Goal: Information Seeking & Learning: Learn about a topic

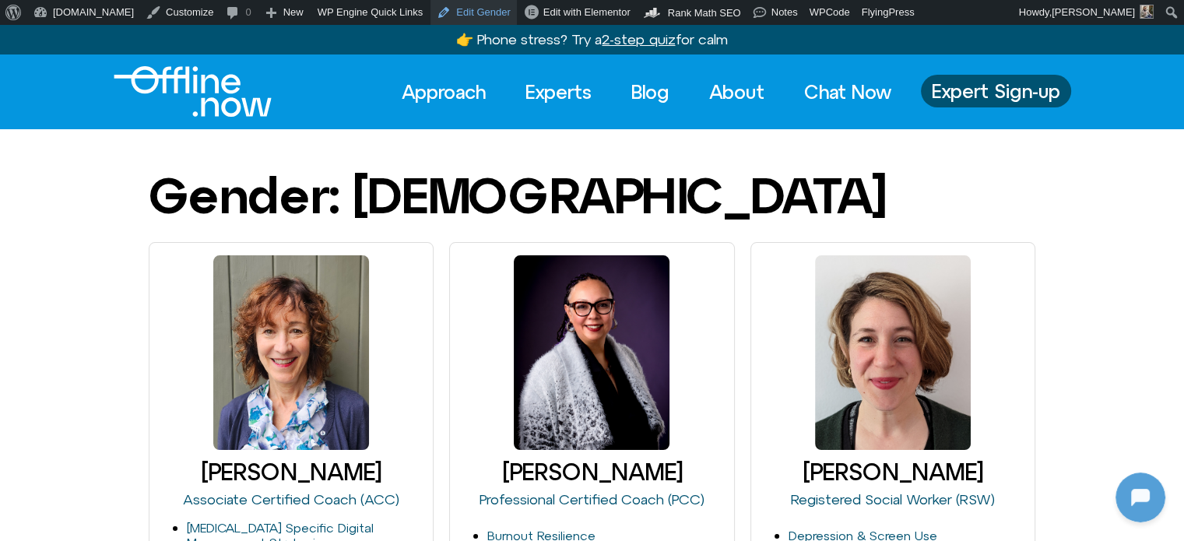
click at [455, 9] on link "Edit Gender" at bounding box center [474, 12] width 86 height 25
